Goal: Obtain resource: Download file/media

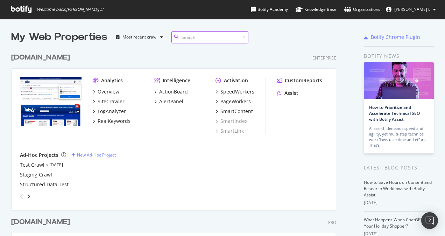
scroll to position [230, 435]
click at [116, 102] on div "SiteCrawler" at bounding box center [111, 101] width 27 height 7
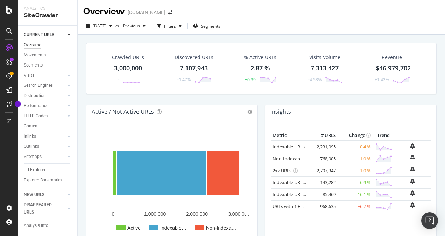
click at [127, 66] on div "3,000,000" at bounding box center [128, 68] width 28 height 9
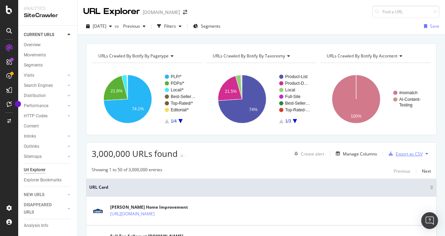
click at [406, 151] on div "Export as CSV" at bounding box center [409, 154] width 27 height 6
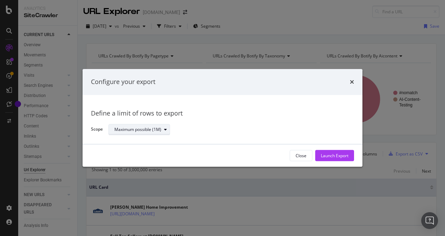
click at [153, 130] on div "Maximum possible (1M)" at bounding box center [138, 129] width 47 height 4
click at [231, 133] on div "Maximum possible (1M)" at bounding box center [229, 130] width 240 height 12
click at [353, 81] on icon "times" at bounding box center [352, 82] width 4 height 6
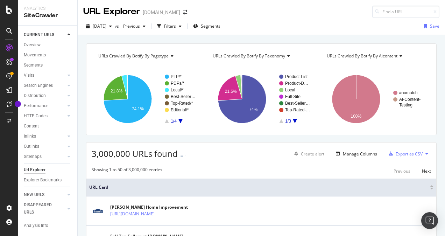
click at [217, 149] on div "3,000,000 URLs found - Create alert Manage Columns Export as CSV" at bounding box center [261, 151] width 350 height 17
click at [176, 27] on div "Filters" at bounding box center [170, 26] width 12 height 6
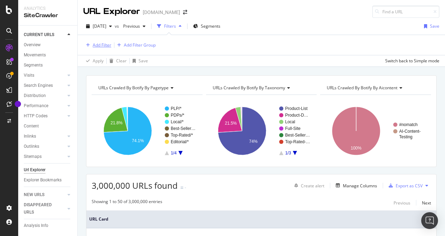
click at [107, 46] on div "Add Filter" at bounding box center [102, 45] width 19 height 6
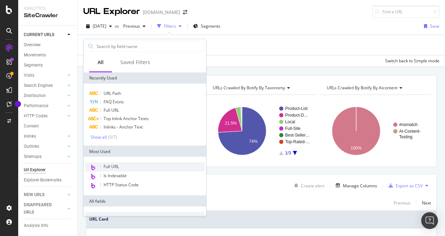
click at [115, 166] on span "Full URL" at bounding box center [111, 167] width 15 height 6
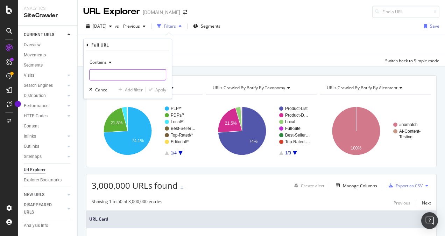
click at [102, 75] on input "text" at bounding box center [128, 74] width 76 height 11
type input "/pl/"
click at [156, 88] on div "Apply" at bounding box center [160, 89] width 11 height 6
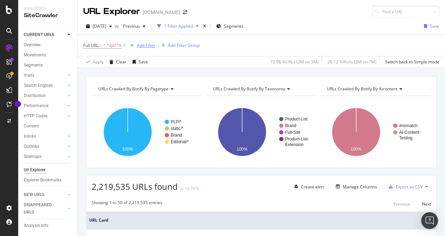
click at [148, 46] on div "Add Filter" at bounding box center [146, 45] width 19 height 6
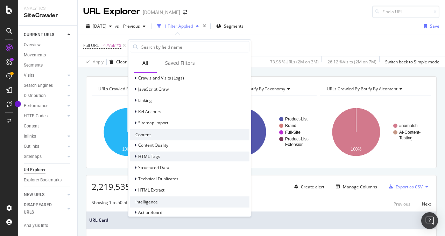
scroll to position [262, 0]
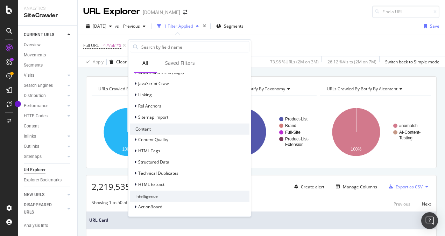
click at [310, 18] on div "[DATE] vs Previous 1 Filter Applied Segments Save Full URL = ^.*/pl/.*$ Add Fil…" at bounding box center [262, 43] width 368 height 50
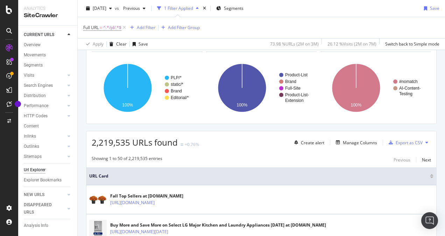
scroll to position [0, 0]
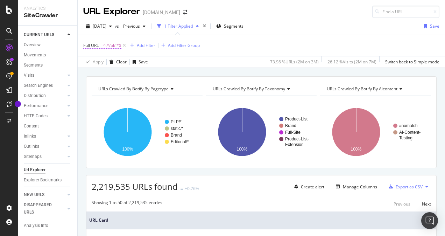
click at [111, 47] on span "^.*/pl/.*$" at bounding box center [112, 46] width 18 height 10
click at [108, 75] on input "/pl/" at bounding box center [123, 74] width 66 height 11
paste input "[URL][DOMAIN_NAME]"
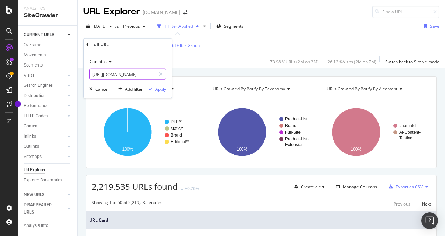
type input "[URL][DOMAIN_NAME]"
click at [157, 86] on div "Apply" at bounding box center [160, 89] width 11 height 6
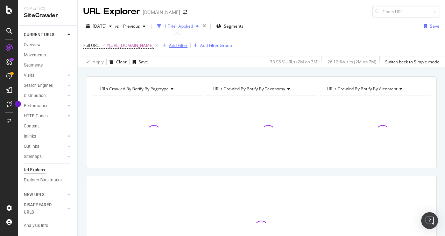
click at [180, 45] on div "Add Filter" at bounding box center [178, 45] width 19 height 6
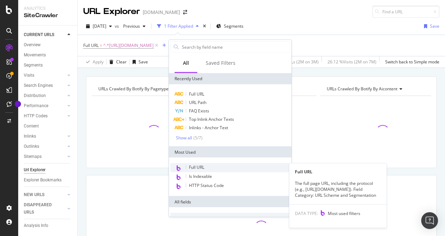
click at [190, 166] on span "Full URL" at bounding box center [196, 167] width 15 height 6
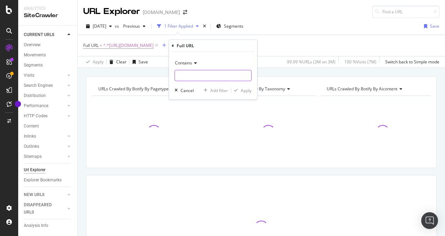
click at [193, 72] on input "text" at bounding box center [213, 75] width 76 height 11
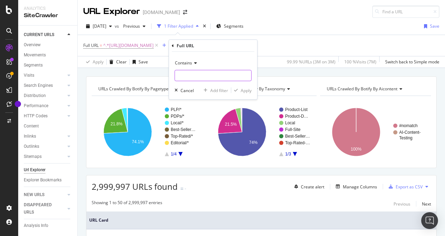
paste input "Air-conditioners"
type input "Air-conditioners"
click at [249, 89] on div "Apply" at bounding box center [246, 90] width 11 height 6
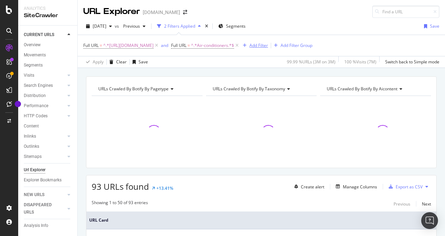
click at [264, 47] on div "Add Filter" at bounding box center [259, 45] width 19 height 6
click at [209, 58] on div "Apply Clear Save 0 % URLs ( 93 on 3M ) 0.06 % Visits ( 5K on 7M ) Switch back t…" at bounding box center [262, 62] width 368 height 12
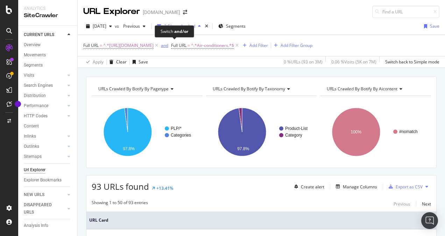
click at [168, 46] on div "and" at bounding box center [164, 45] width 7 height 6
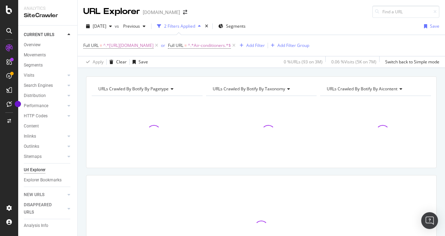
click at [193, 57] on div "Apply Clear Save 0 % URLs ( 93 on 3M ) 0.06 % Visits ( 5K on 7M ) Switch back t…" at bounding box center [262, 62] width 368 height 12
click at [265, 44] on div "Add Filter" at bounding box center [256, 45] width 19 height 6
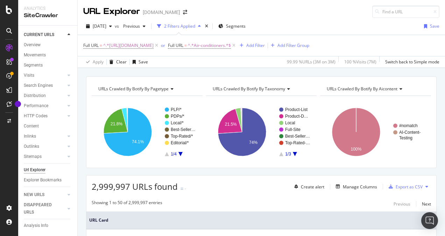
click at [202, 60] on div "Apply Clear Save 99.99 % URLs ( 3M on 3M ) 100 % Visits ( 7M ) Switch back to S…" at bounding box center [262, 62] width 368 height 12
click at [160, 43] on icon at bounding box center [157, 45] width 6 height 7
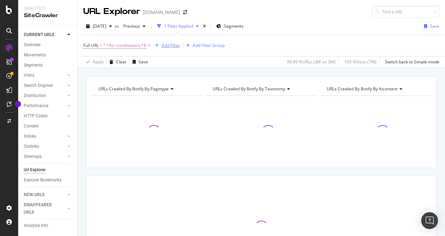
click at [171, 46] on div "Add Filter" at bounding box center [171, 45] width 19 height 6
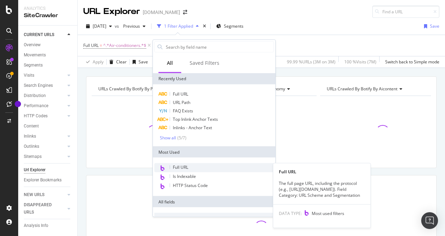
click at [177, 167] on span "Full URL" at bounding box center [180, 167] width 15 height 6
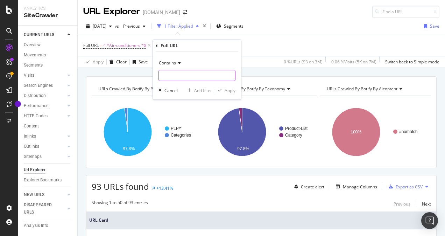
click at [197, 77] on input "text" at bounding box center [197, 75] width 76 height 11
paste input "Bathroom-vanities"
type input "Bathroom-vanities"
click at [231, 89] on div "Apply" at bounding box center [230, 90] width 11 height 6
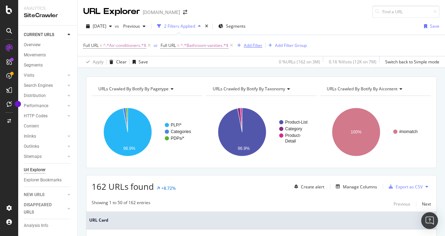
click at [247, 44] on div "Add Filter" at bounding box center [253, 45] width 19 height 6
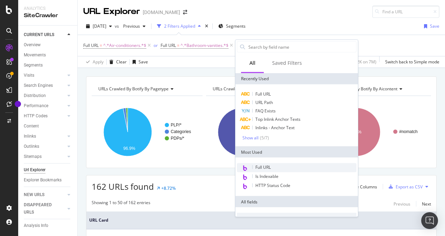
click at [261, 165] on span "Full URL" at bounding box center [263, 167] width 15 height 6
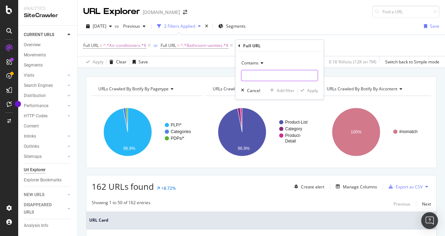
click at [263, 76] on input "text" at bounding box center [280, 75] width 76 height 11
paste input "Curtains-drapes"
type input "Curtains-drapes"
click at [312, 88] on div "Apply" at bounding box center [312, 90] width 11 height 6
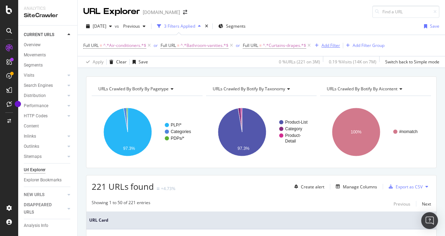
click at [329, 44] on div "Add Filter" at bounding box center [331, 45] width 19 height 6
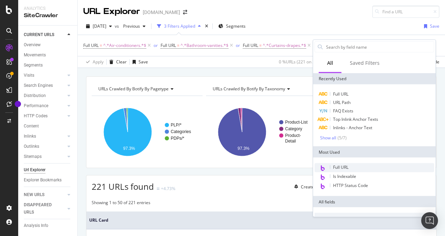
click at [337, 169] on span "Full URL" at bounding box center [340, 167] width 15 height 6
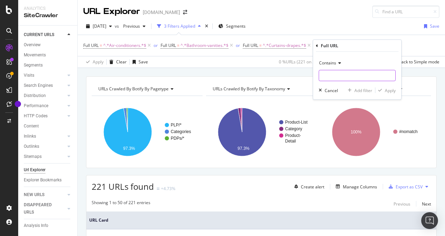
click at [342, 71] on input "text" at bounding box center [357, 75] width 76 height 11
paste input "Gazebos-pergolas-canopies"
type input "Gazebos-pergolas-canopies"
click at [388, 89] on div "Apply" at bounding box center [390, 90] width 11 height 6
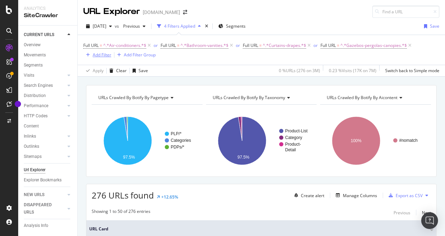
click at [108, 55] on div "Add Filter" at bounding box center [102, 55] width 19 height 6
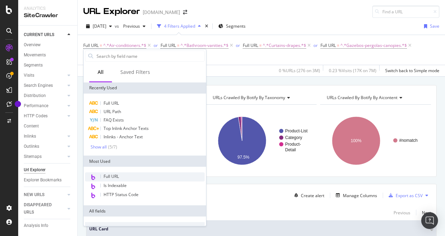
click at [113, 178] on span "Full URL" at bounding box center [111, 176] width 15 height 6
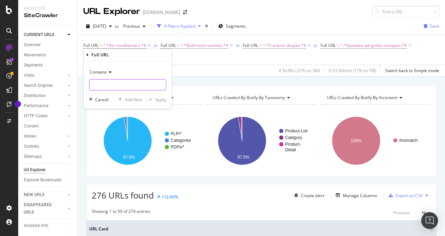
click at [116, 81] on input "text" at bounding box center [128, 84] width 76 height 11
paste input "Kitchen"
type input "Kitchen"
click at [159, 99] on div "Apply" at bounding box center [160, 100] width 11 height 6
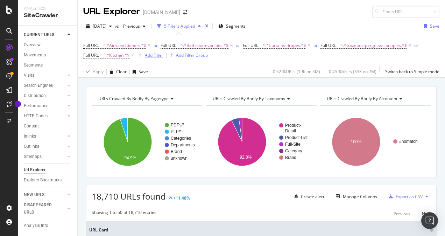
click at [156, 53] on div "Add Filter" at bounding box center [154, 55] width 19 height 6
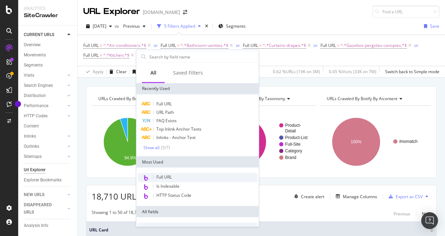
click at [158, 177] on span "Full URL" at bounding box center [164, 177] width 15 height 6
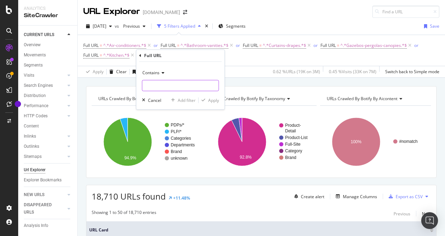
click at [161, 83] on input "text" at bounding box center [181, 85] width 76 height 11
paste input "Kitchen"
type input "Kitchen"
click at [214, 100] on div "Apply" at bounding box center [213, 100] width 11 height 6
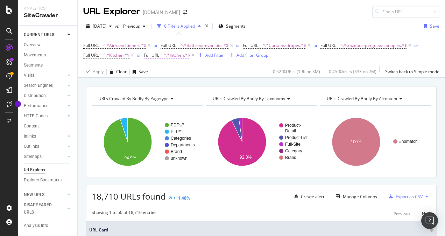
click at [175, 57] on span "^.*Kitchen.*$" at bounding box center [177, 55] width 26 height 10
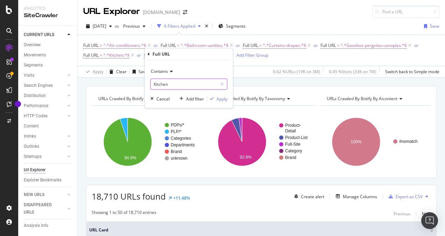
click at [167, 85] on input "Kitchen" at bounding box center [184, 83] width 66 height 11
paste input "Patio-furniture"
type input "Patio-furniture"
click at [220, 97] on div "Apply" at bounding box center [222, 99] width 11 height 6
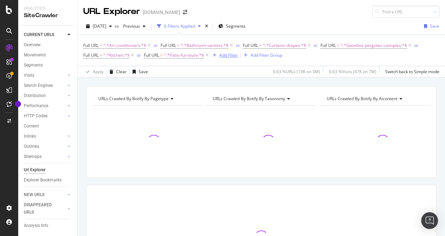
click at [230, 56] on div "Add Filter" at bounding box center [229, 55] width 19 height 6
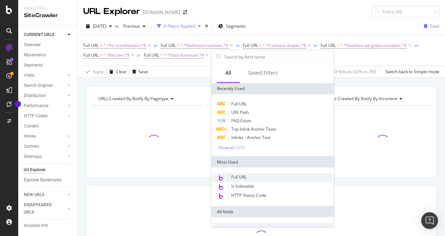
click at [238, 179] on span "Full URL" at bounding box center [238, 177] width 15 height 6
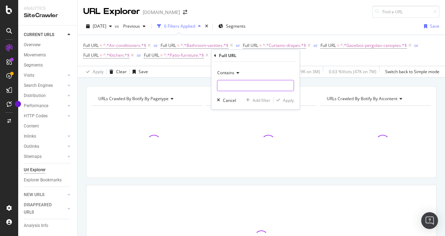
click at [228, 84] on input "text" at bounding box center [255, 85] width 76 height 11
paste input "Patio-furniture"
type input "Patio-furniture"
click at [289, 98] on div "Apply" at bounding box center [288, 100] width 11 height 6
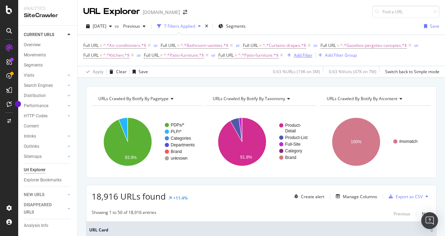
click at [310, 56] on div "Add Filter" at bounding box center [303, 55] width 19 height 6
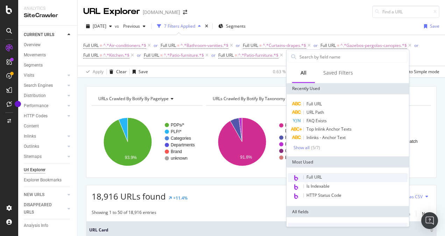
click at [312, 177] on span "Full URL" at bounding box center [314, 177] width 15 height 6
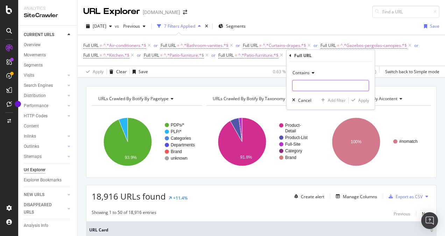
click at [324, 81] on input "text" at bounding box center [331, 85] width 76 height 11
paste input "Patio-furniture"
type input "Patio-furniture"
click at [361, 99] on div "Apply" at bounding box center [364, 100] width 11 height 6
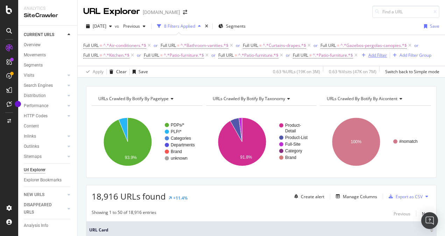
click at [387, 53] on div "Add Filter" at bounding box center [378, 55] width 19 height 6
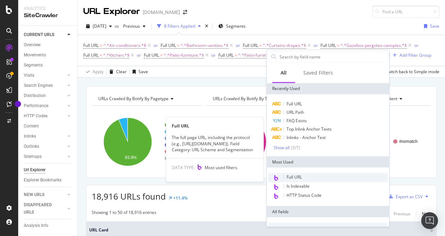
click at [307, 176] on div "Full URL" at bounding box center [328, 177] width 120 height 9
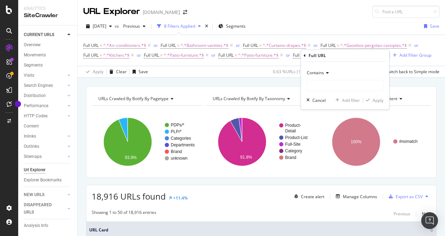
click at [337, 91] on div "Contains Cancel Add filter Apply" at bounding box center [345, 86] width 88 height 48
click at [338, 88] on input "text" at bounding box center [345, 85] width 76 height 11
paste input "Patio-furniture"
type input "Patio-furniture"
click at [379, 100] on div "Apply" at bounding box center [378, 100] width 11 height 6
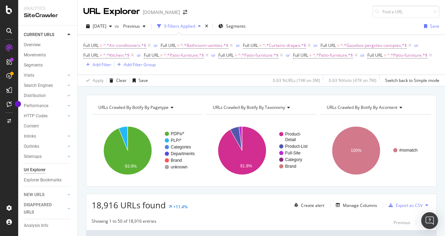
scroll to position [70, 0]
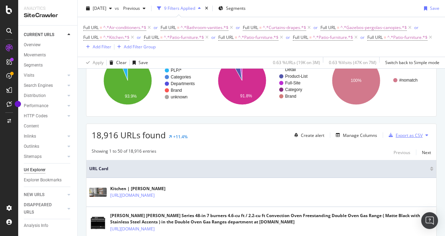
click at [407, 134] on div "Export as CSV" at bounding box center [409, 135] width 27 height 6
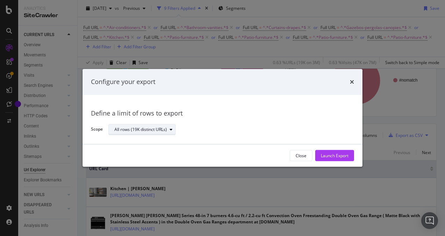
click at [151, 129] on div "All rows (19K distinct URLs)" at bounding box center [141, 129] width 53 height 4
click at [174, 140] on div "All rows (19K distinct URLs)" at bounding box center [146, 141] width 68 height 9
click at [341, 155] on div "Launch Export" at bounding box center [335, 156] width 28 height 6
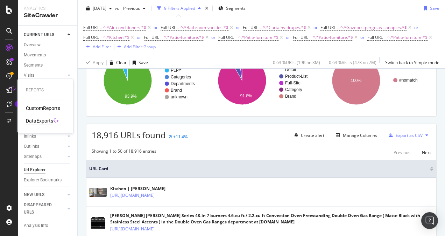
click at [39, 120] on div "DataExports" at bounding box center [39, 120] width 27 height 7
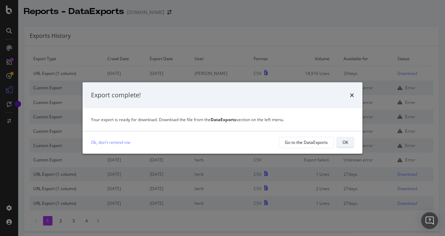
click at [349, 143] on button "OK" at bounding box center [346, 142] width 18 height 11
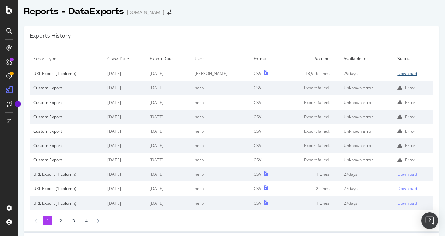
click at [402, 72] on div "Download" at bounding box center [408, 73] width 20 height 6
